Goal: Task Accomplishment & Management: Manage account settings

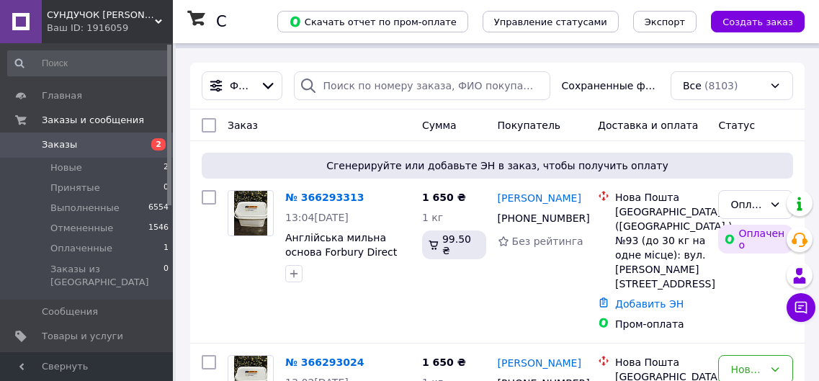
scroll to position [63, 0]
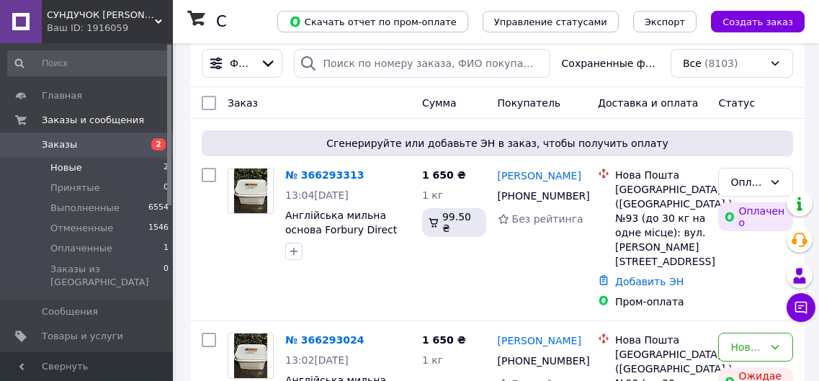
click at [62, 166] on span "Новые" at bounding box center [66, 167] width 32 height 13
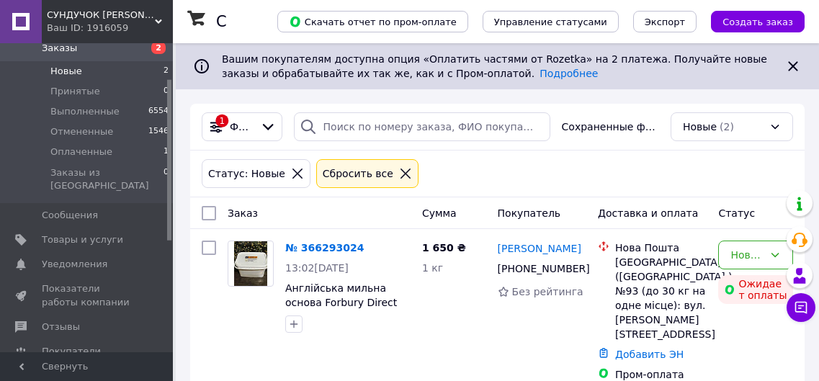
scroll to position [102, 0]
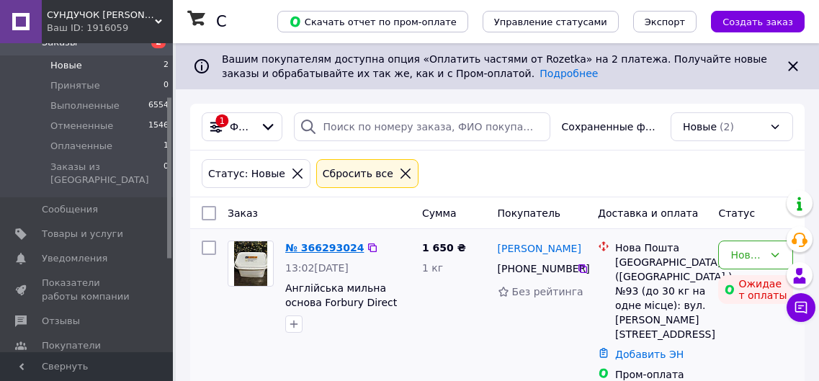
click at [330, 244] on link "№ 366293024" at bounding box center [324, 248] width 79 height 12
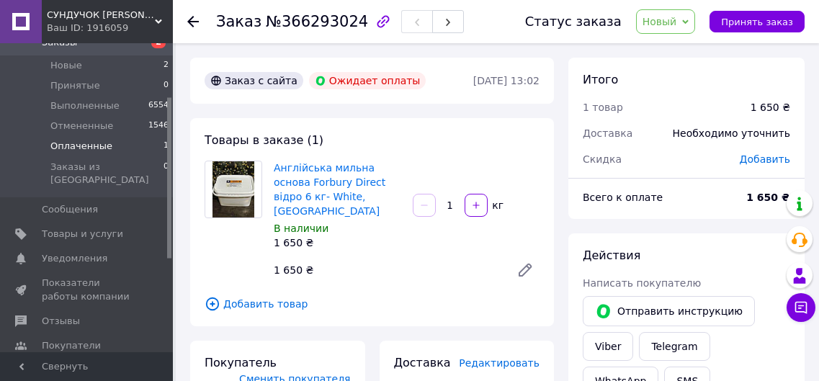
click at [110, 143] on li "Оплаченные 1" at bounding box center [88, 146] width 177 height 20
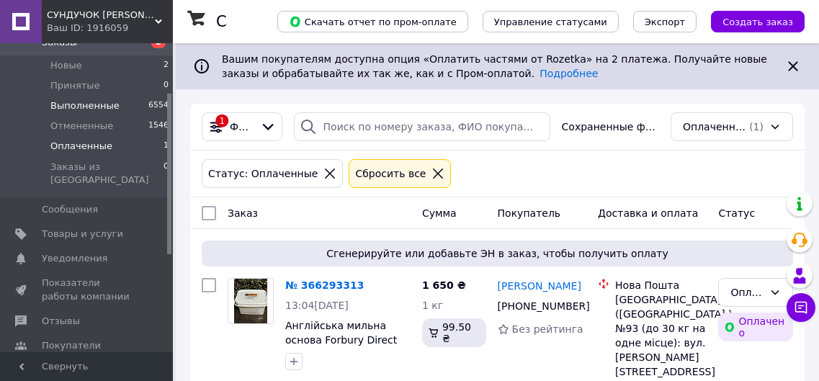
scroll to position [78, 0]
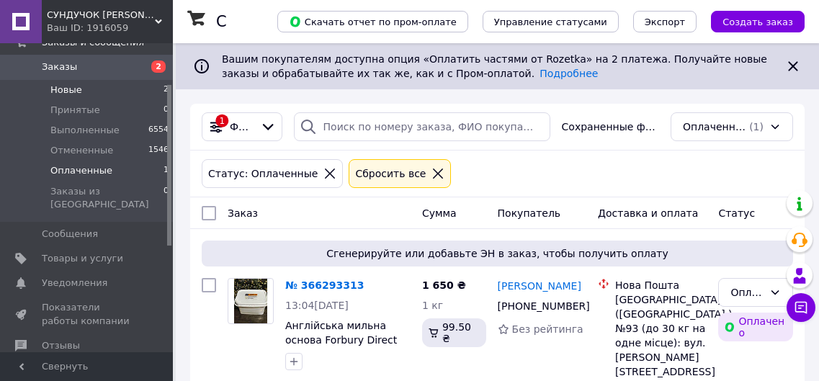
click at [66, 90] on span "Новые" at bounding box center [66, 90] width 32 height 13
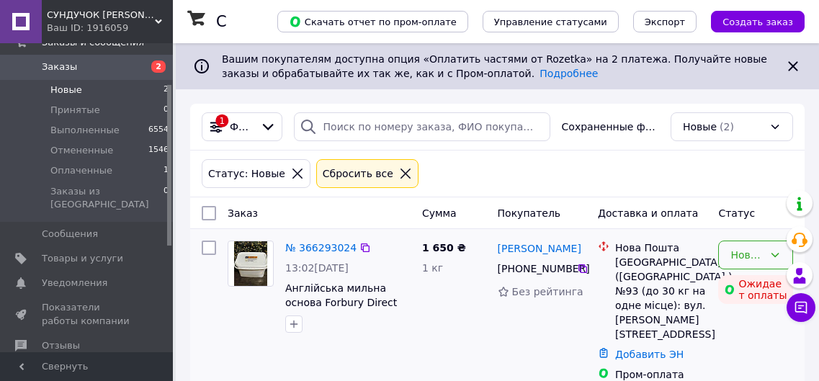
click at [730, 257] on div "Новый" at bounding box center [755, 255] width 75 height 29
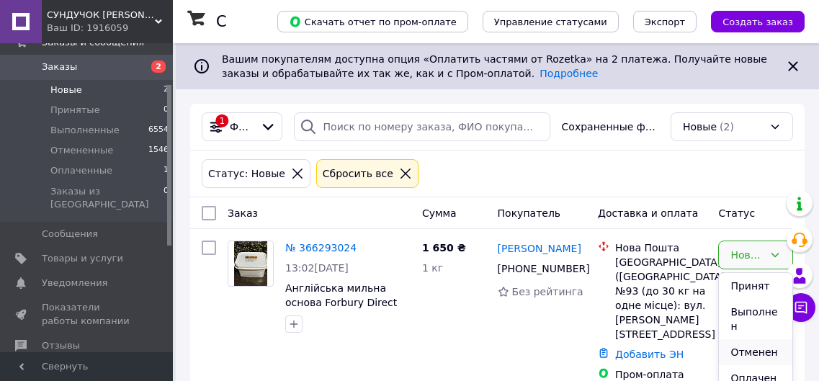
click at [754, 339] on li "Отменен" at bounding box center [755, 352] width 73 height 26
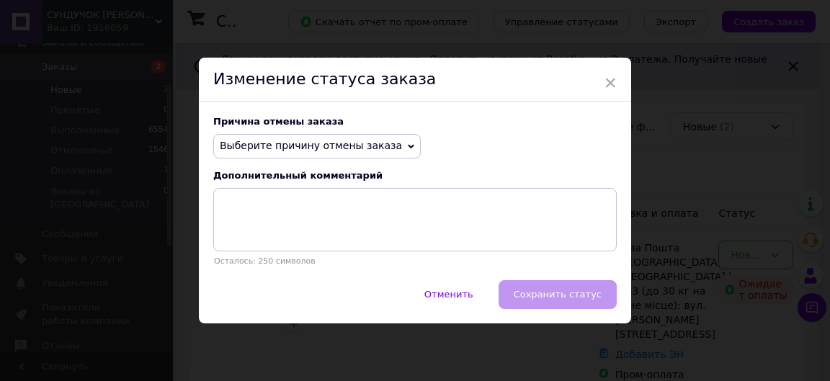
click at [370, 145] on span "Выберите причину отмены заказа" at bounding box center [311, 146] width 182 height 12
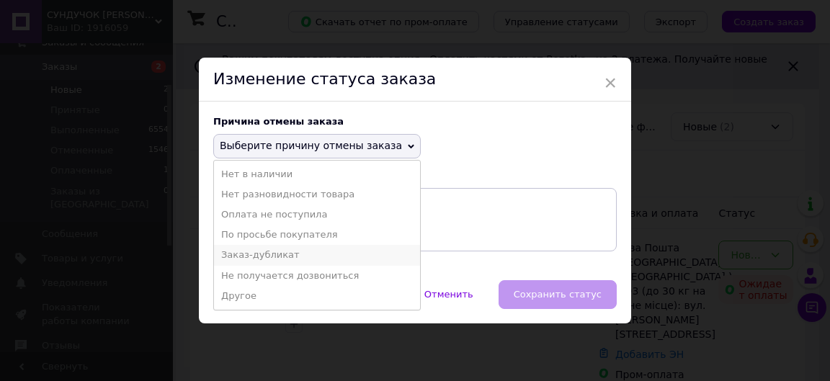
click at [299, 247] on li "Заказ-дубликат" at bounding box center [317, 255] width 206 height 20
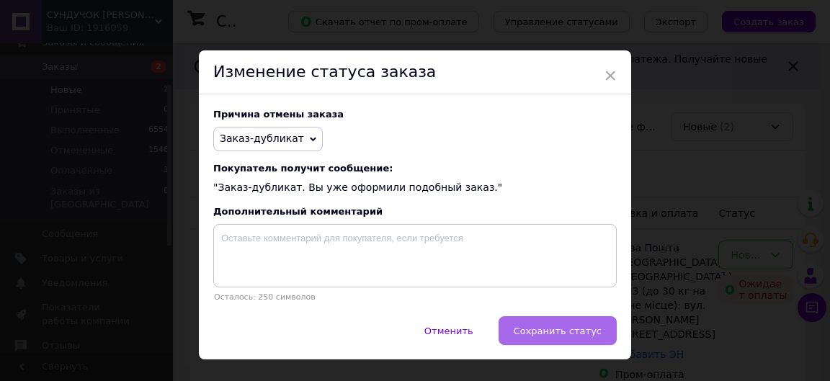
click at [568, 339] on button "Сохранить статус" at bounding box center [558, 330] width 118 height 29
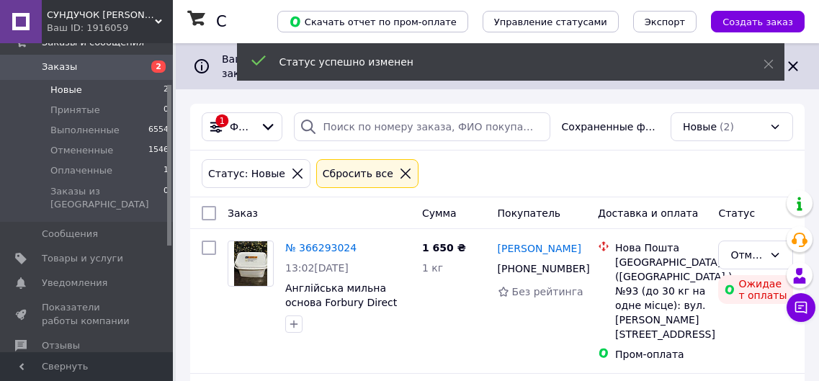
click at [55, 90] on span "Новые" at bounding box center [66, 90] width 32 height 13
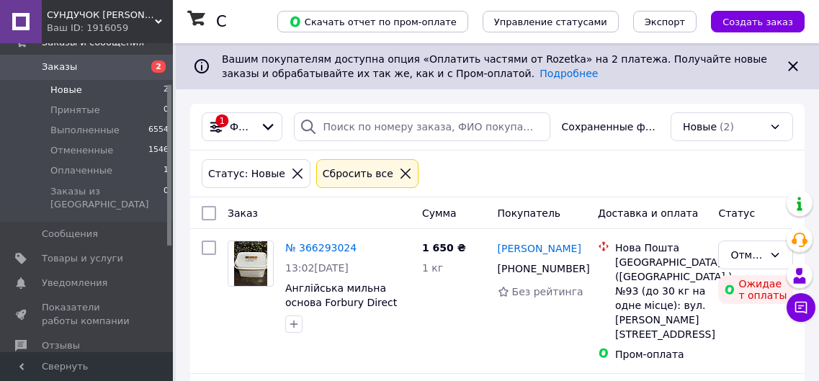
click at [68, 92] on span "Новые" at bounding box center [66, 90] width 32 height 13
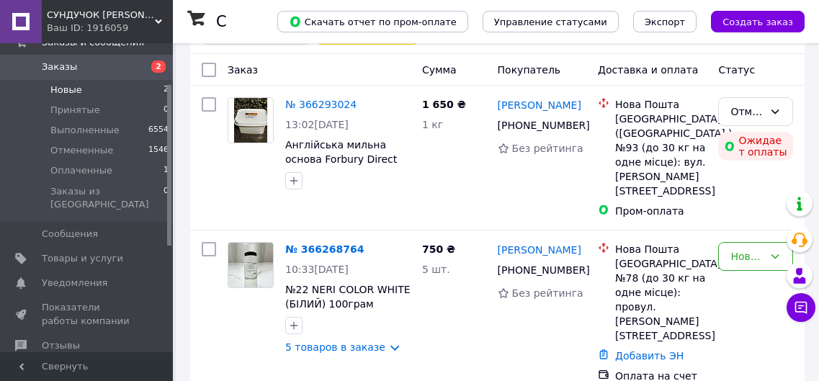
scroll to position [157, 0]
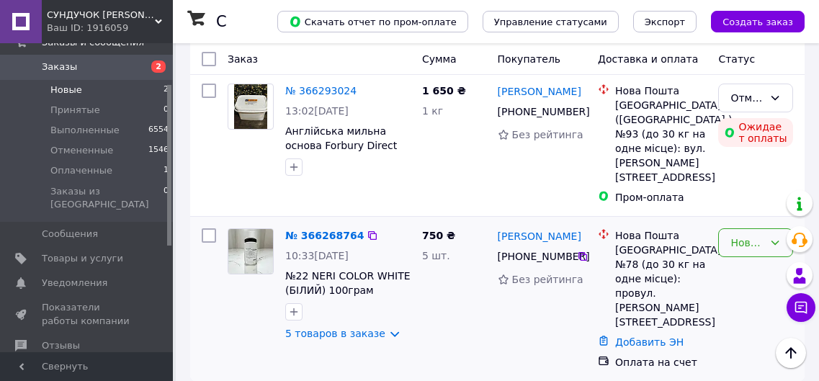
click at [749, 240] on div "Новый" at bounding box center [747, 243] width 33 height 16
click at [735, 280] on li "Принят" at bounding box center [755, 274] width 73 height 26
